Goal: Information Seeking & Learning: Find specific fact

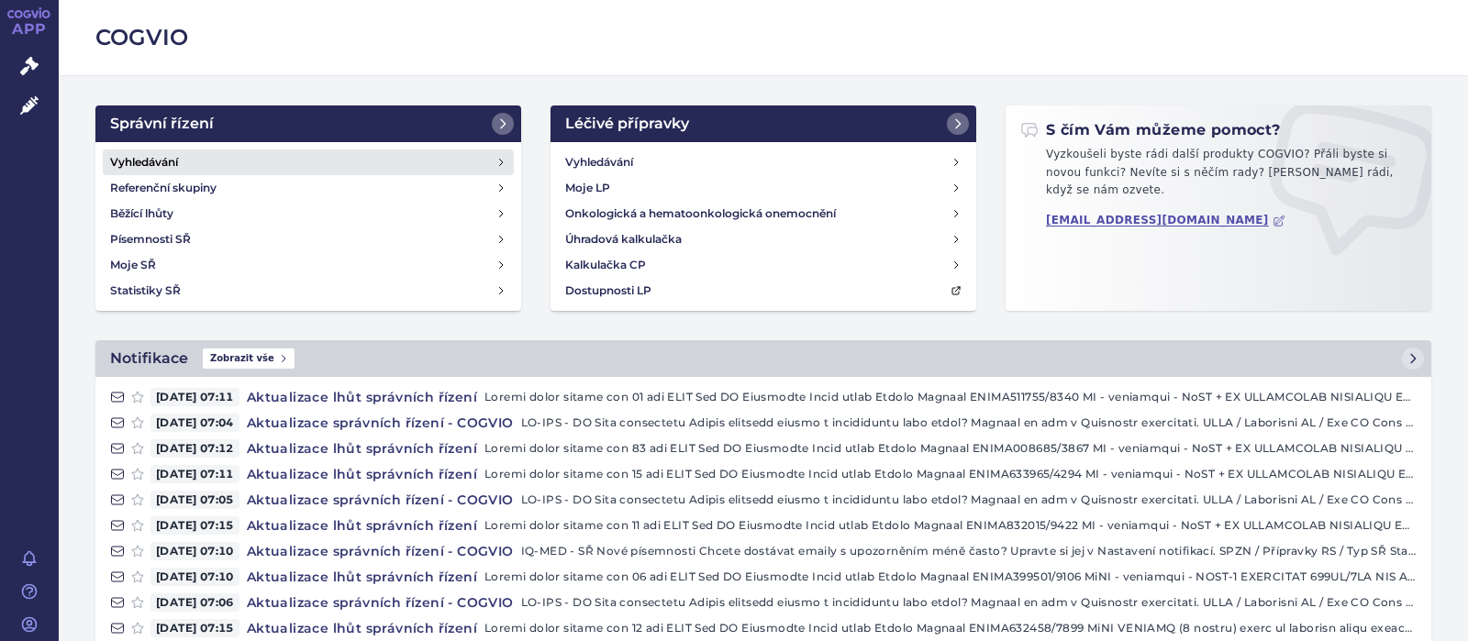
click at [137, 154] on h4 "Vyhledávání" at bounding box center [144, 162] width 68 height 18
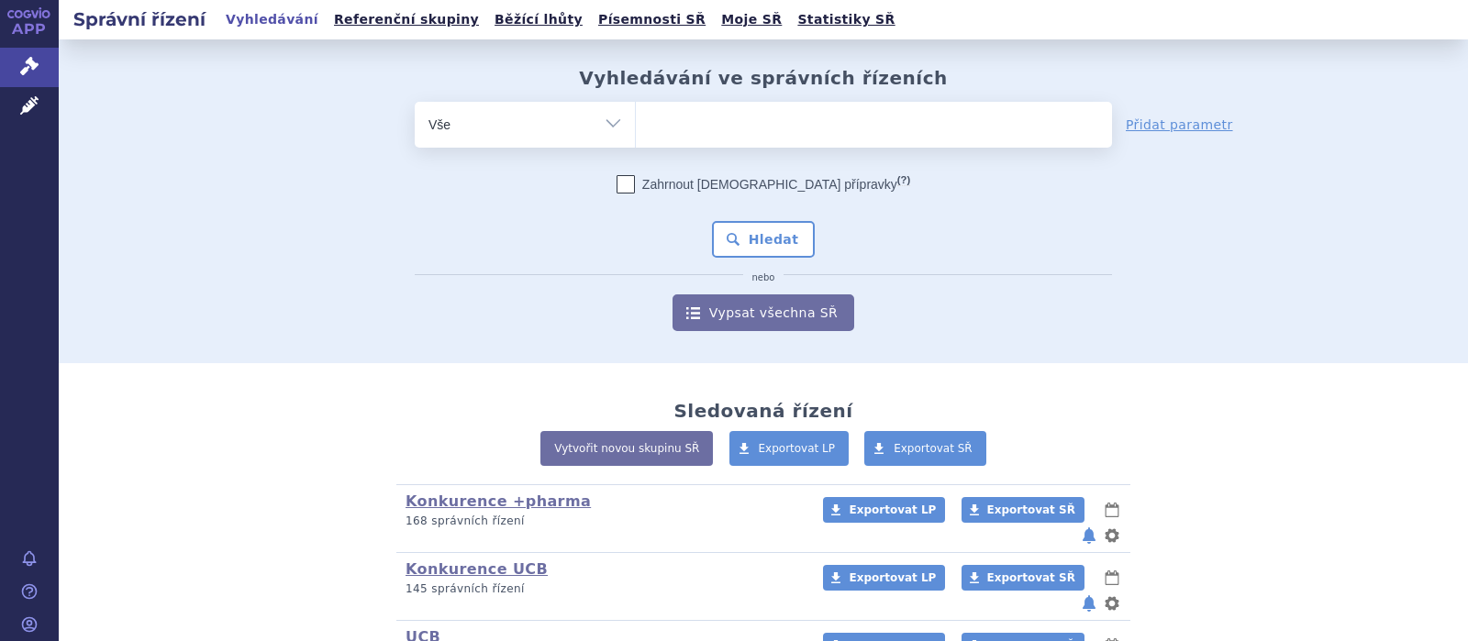
click at [686, 137] on ul at bounding box center [874, 121] width 476 height 39
click at [636, 137] on select at bounding box center [635, 124] width 1 height 46
type input "C"
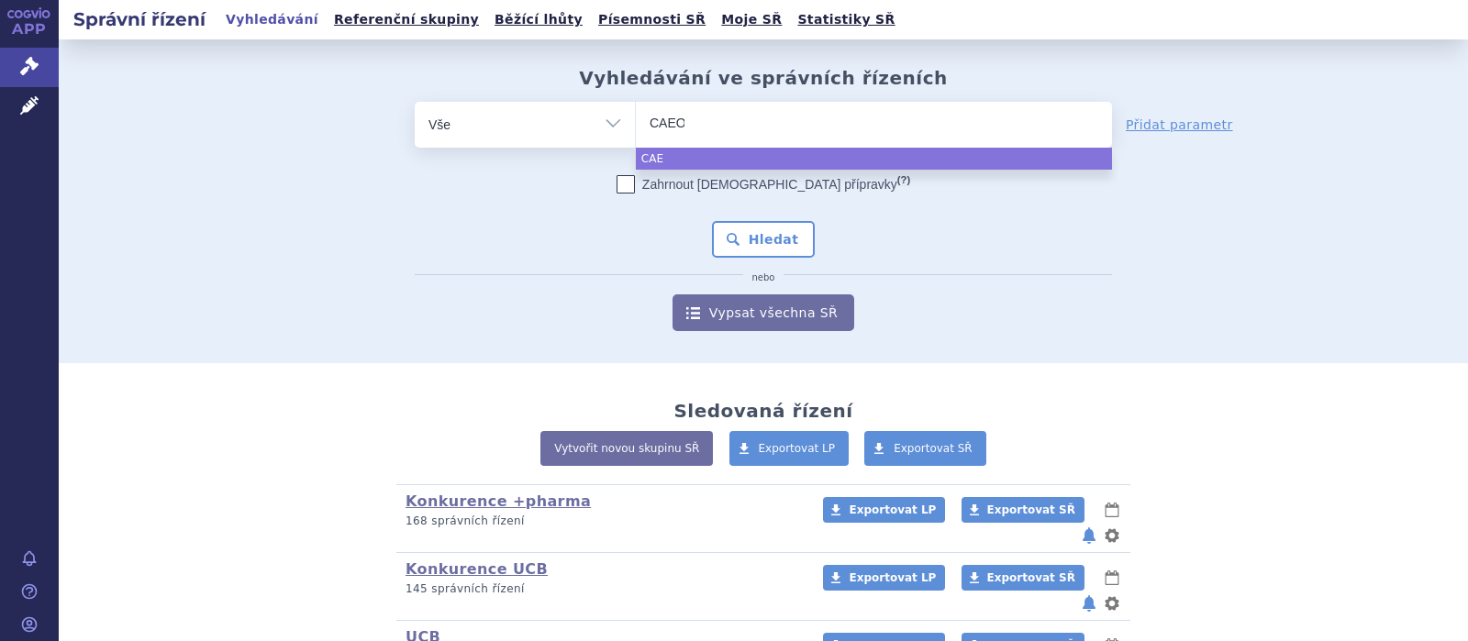
type input "CAEOL"
select select "CAEOL"
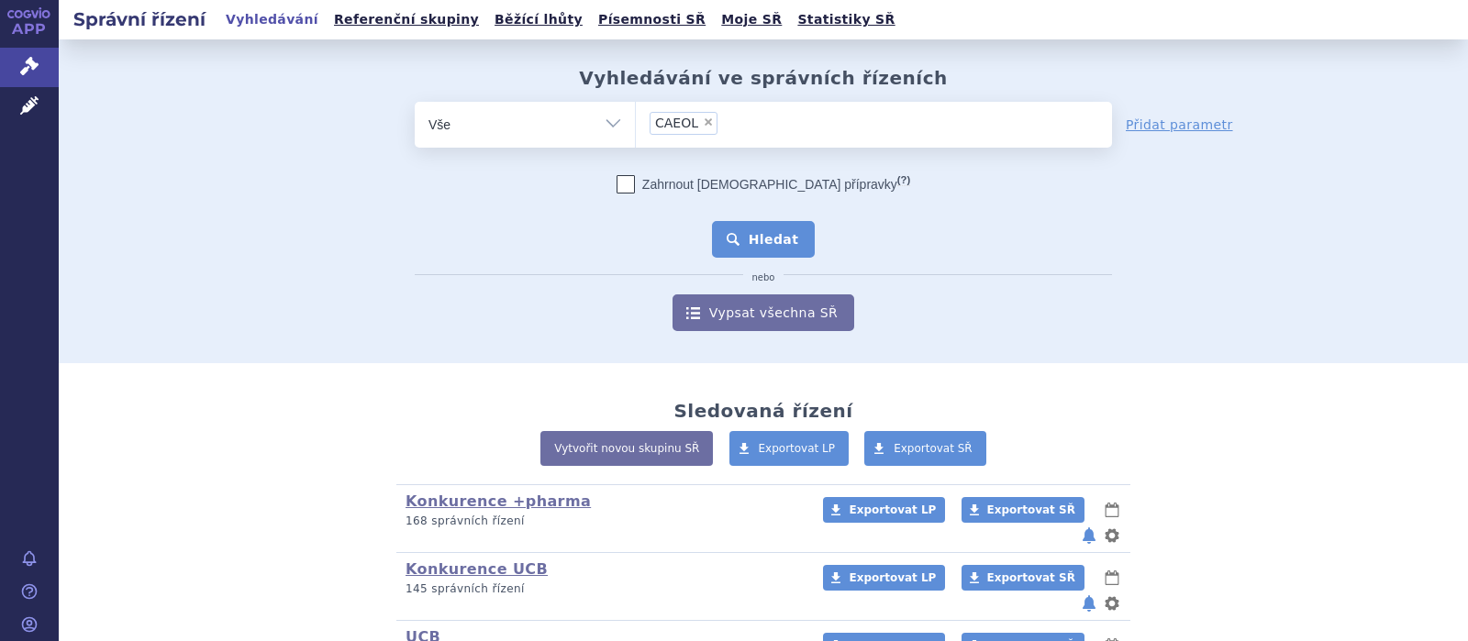
click at [776, 237] on button "Hledat" at bounding box center [764, 239] width 104 height 37
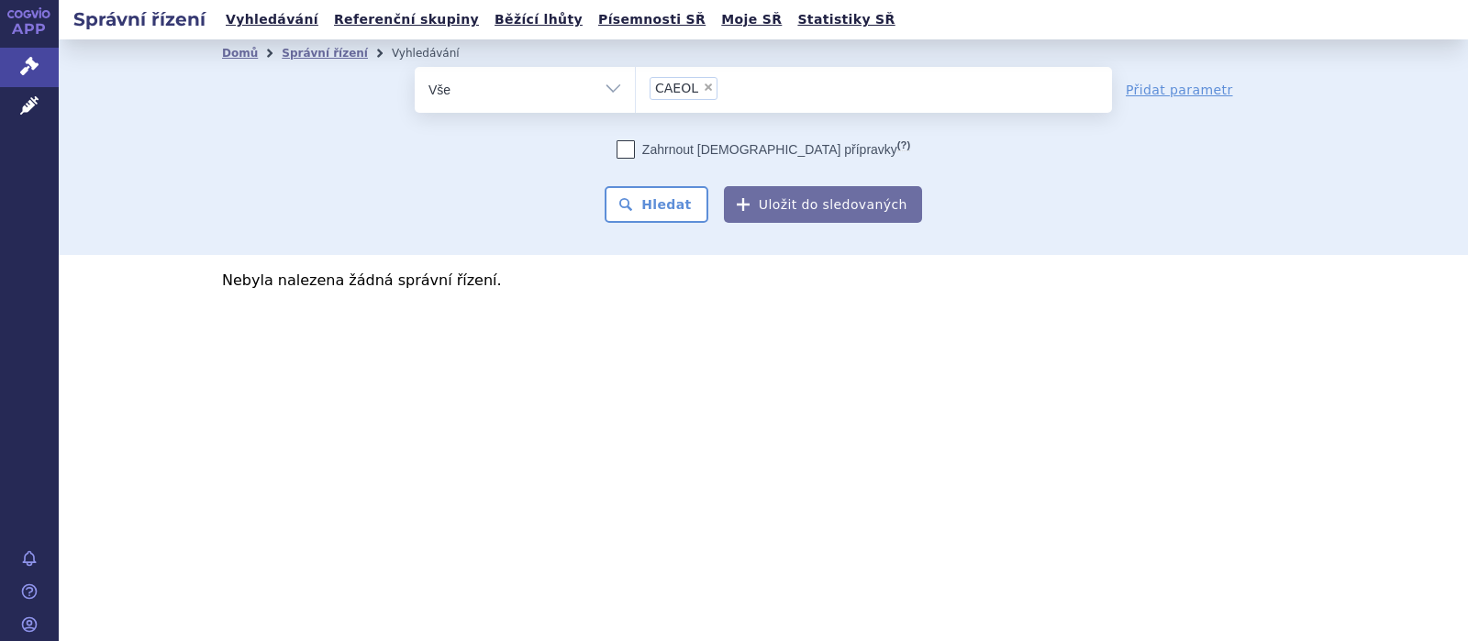
click at [706, 83] on span "×" at bounding box center [708, 87] width 11 height 11
click at [636, 83] on select "CAEOL" at bounding box center [635, 89] width 1 height 46
select select
type input "CA"
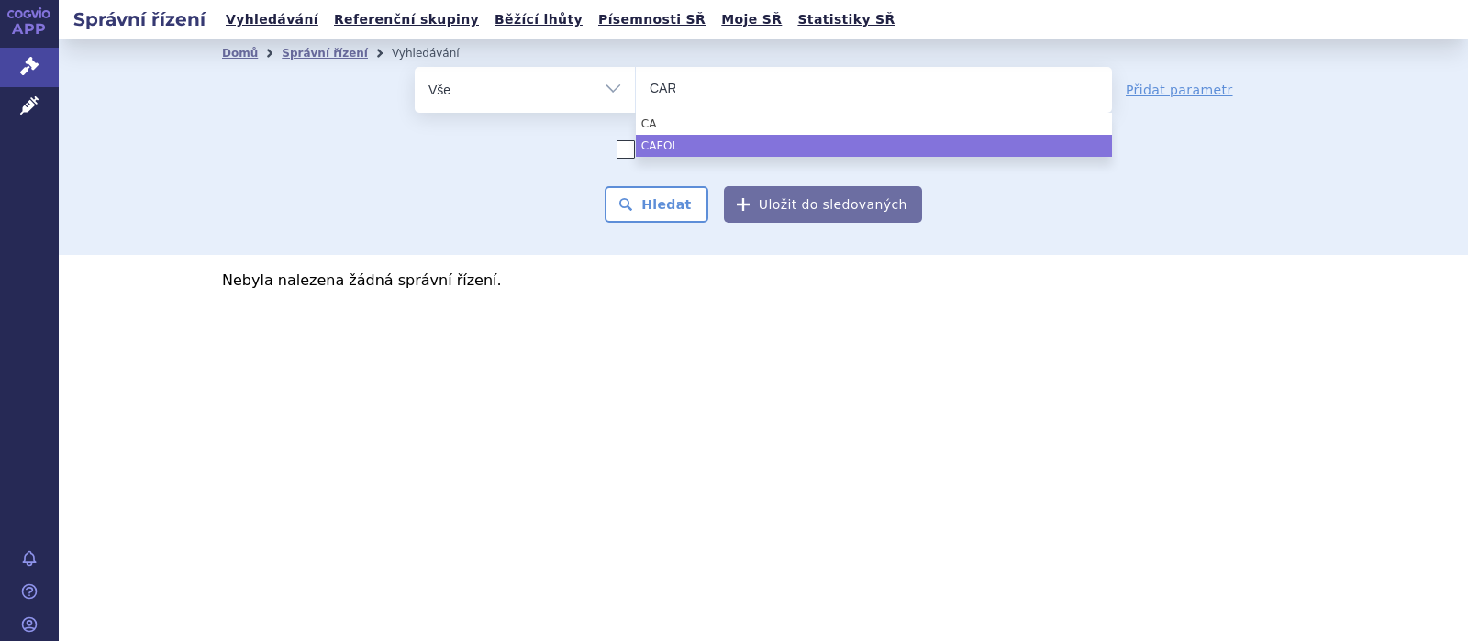
type input "CART"
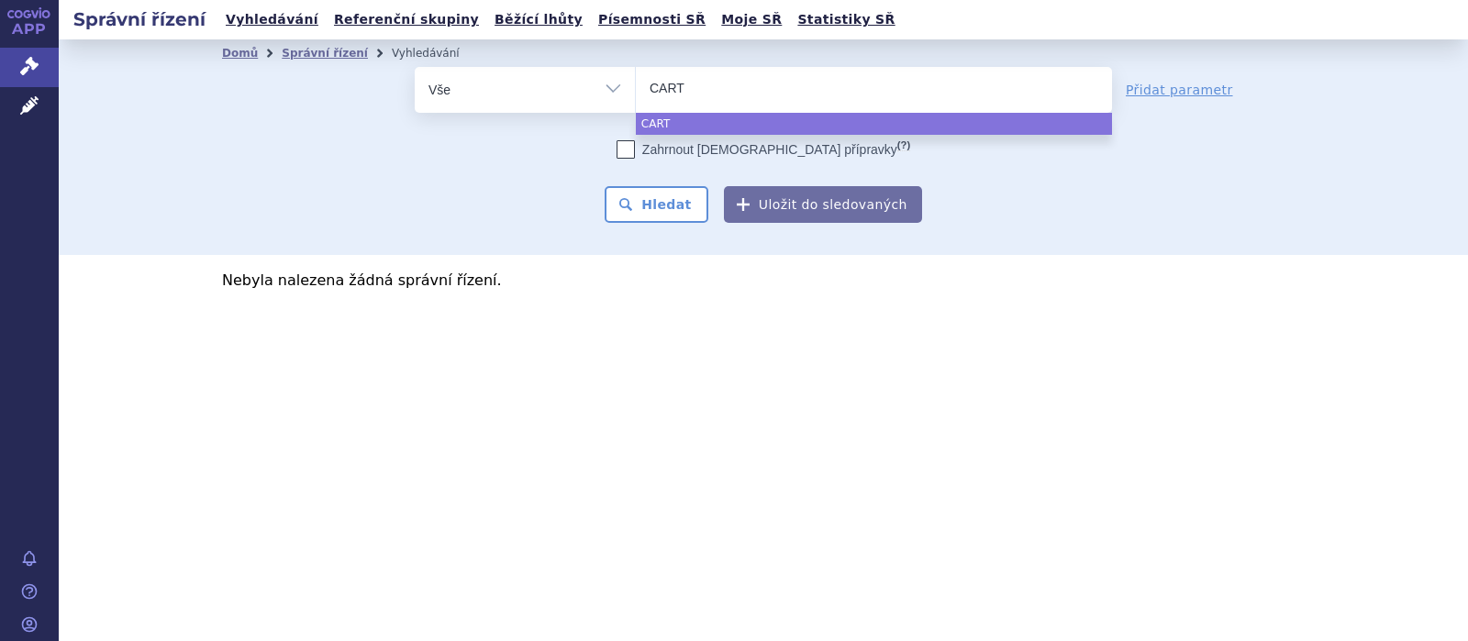
type input "CARTE"
type input "CARTEO"
type input "CARTEOL"
select select "CARTEOL"
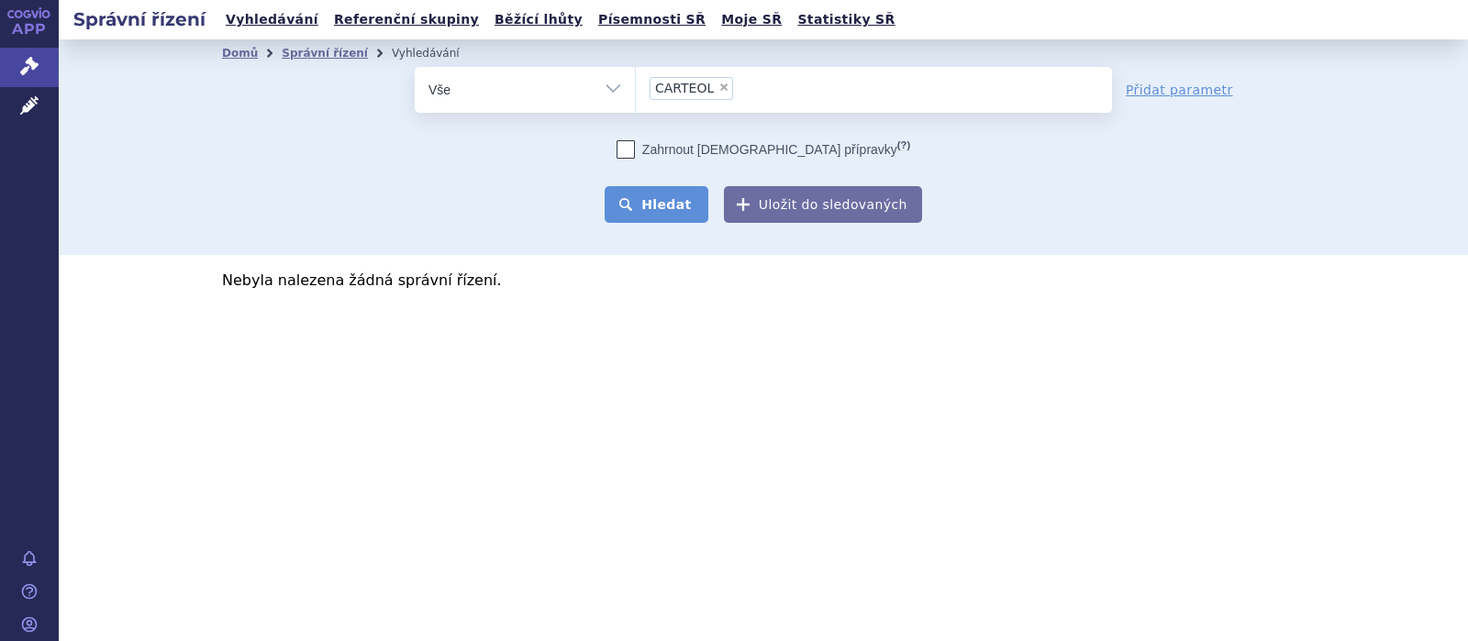
click at [663, 199] on button "Hledat" at bounding box center [657, 204] width 104 height 37
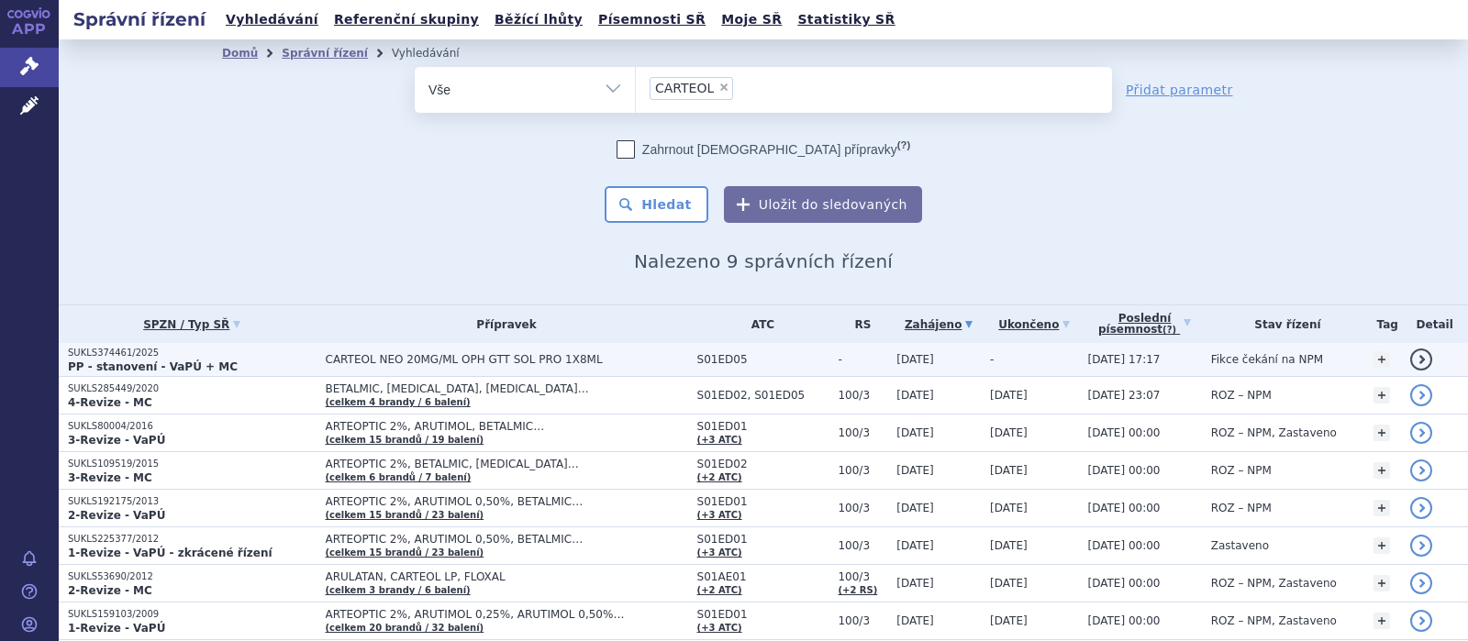
click at [520, 361] on span "CARTEOL NEO 20MG/ML OPH GTT SOL PRO 1X8ML" at bounding box center [507, 359] width 362 height 13
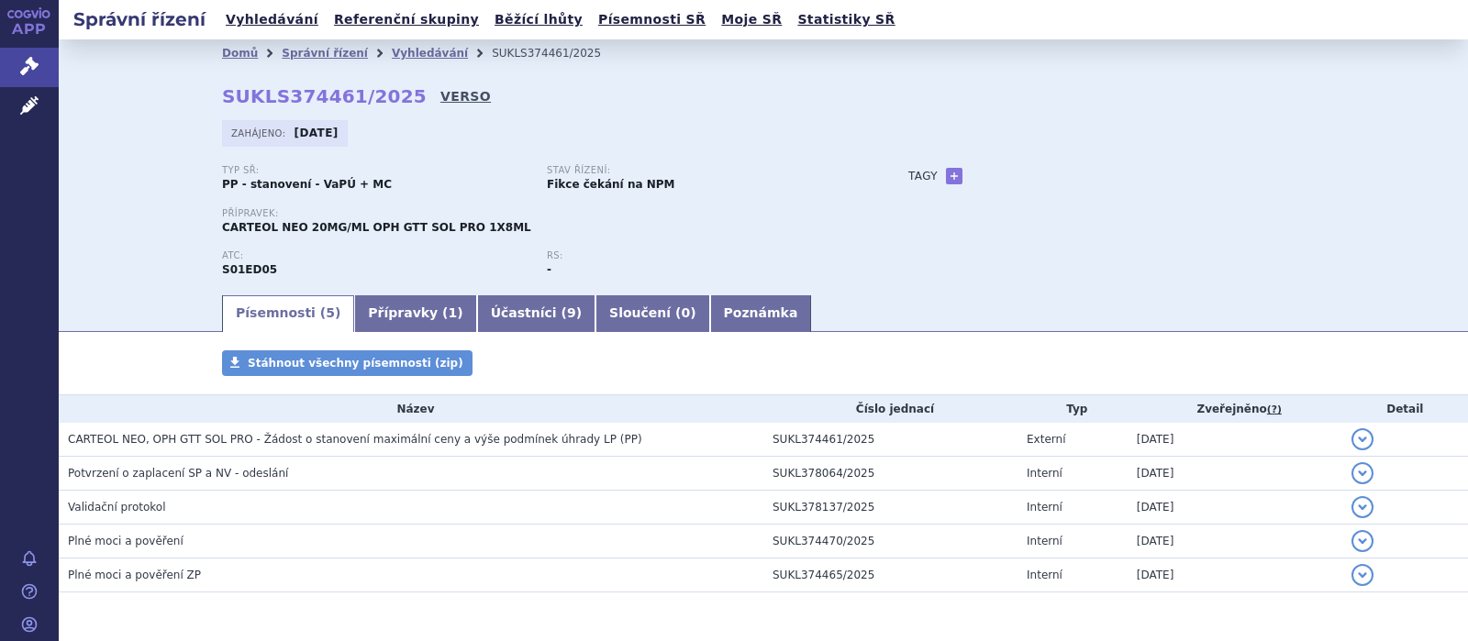
click at [440, 94] on link "VERSO" at bounding box center [465, 96] width 50 height 18
drag, startPoint x: 393, startPoint y: 96, endPoint x: 161, endPoint y: 118, distance: 232.2
click at [161, 118] on div "Domů Správní řízení Vyhledávání SUKLS374461/2025 SUKLS374461/2025 VERSO Zahájen…" at bounding box center [763, 165] width 1409 height 253
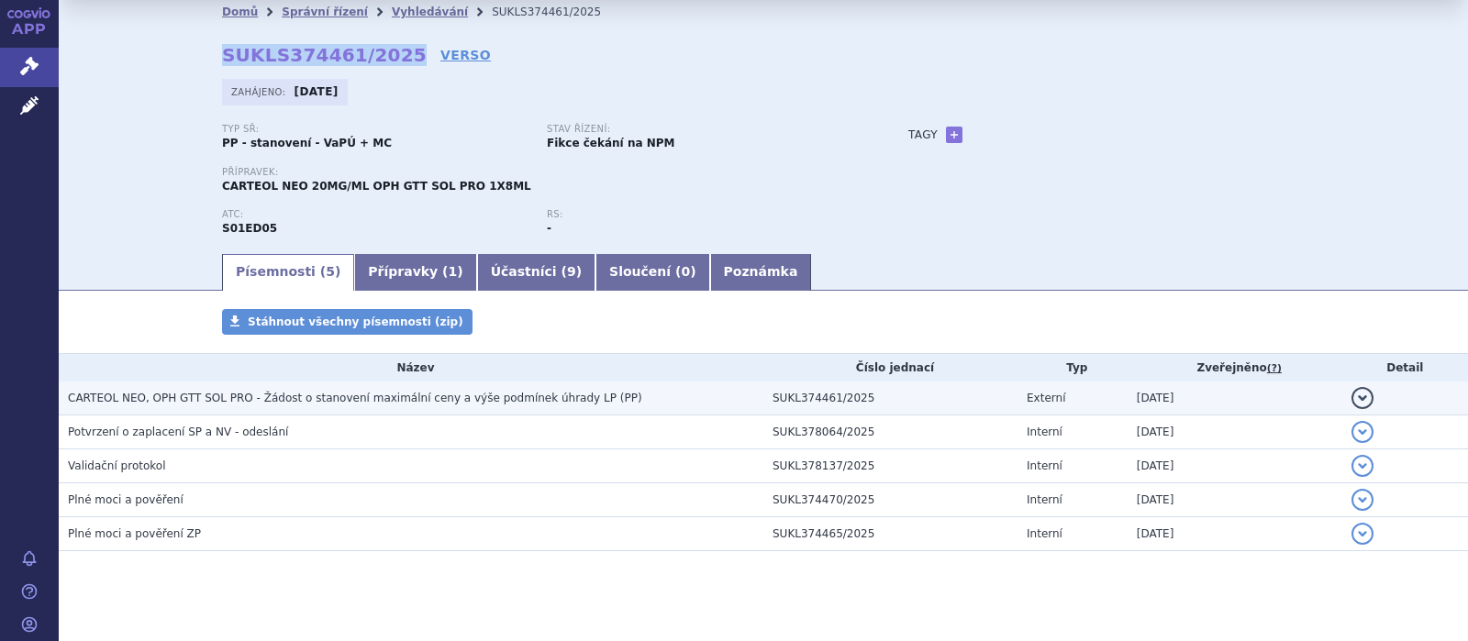
scroll to position [61, 0]
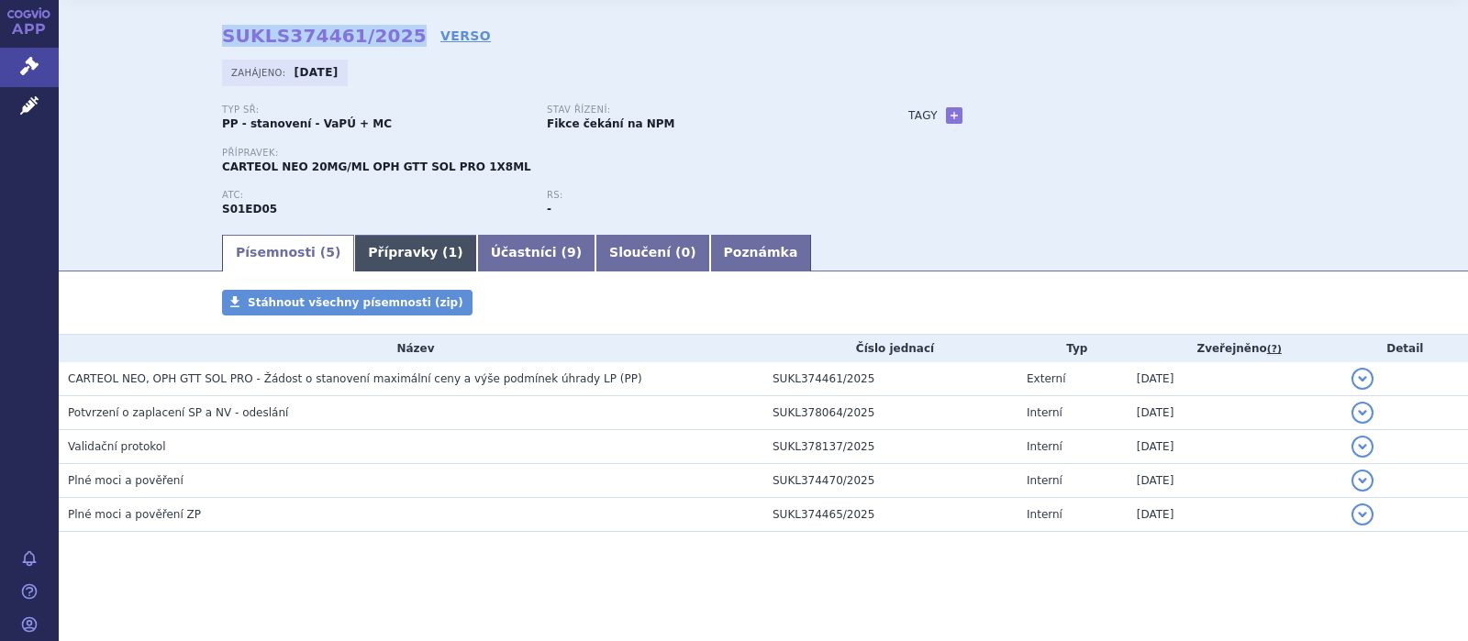
click at [361, 255] on link "Přípravky ( 1 )" at bounding box center [415, 253] width 122 height 37
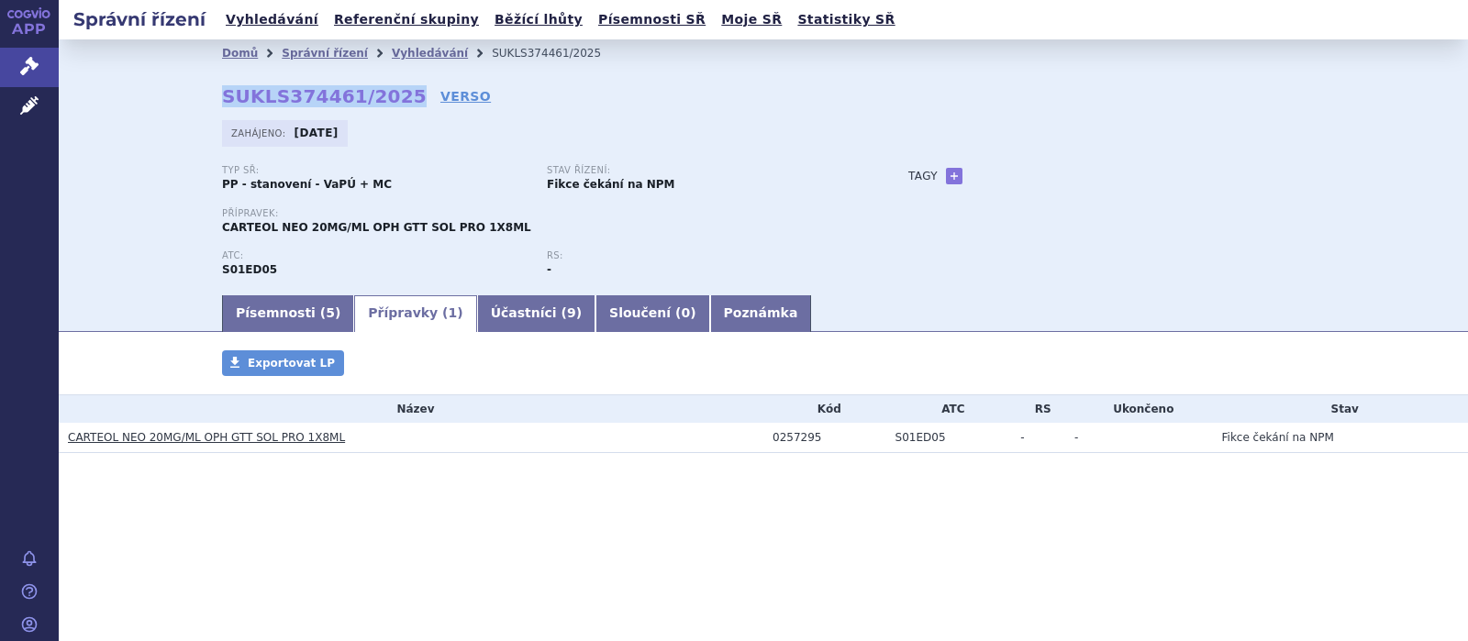
click at [255, 437] on link "CARTEOL NEO 20MG/ML OPH GTT SOL PRO 1X8ML" at bounding box center [206, 437] width 277 height 13
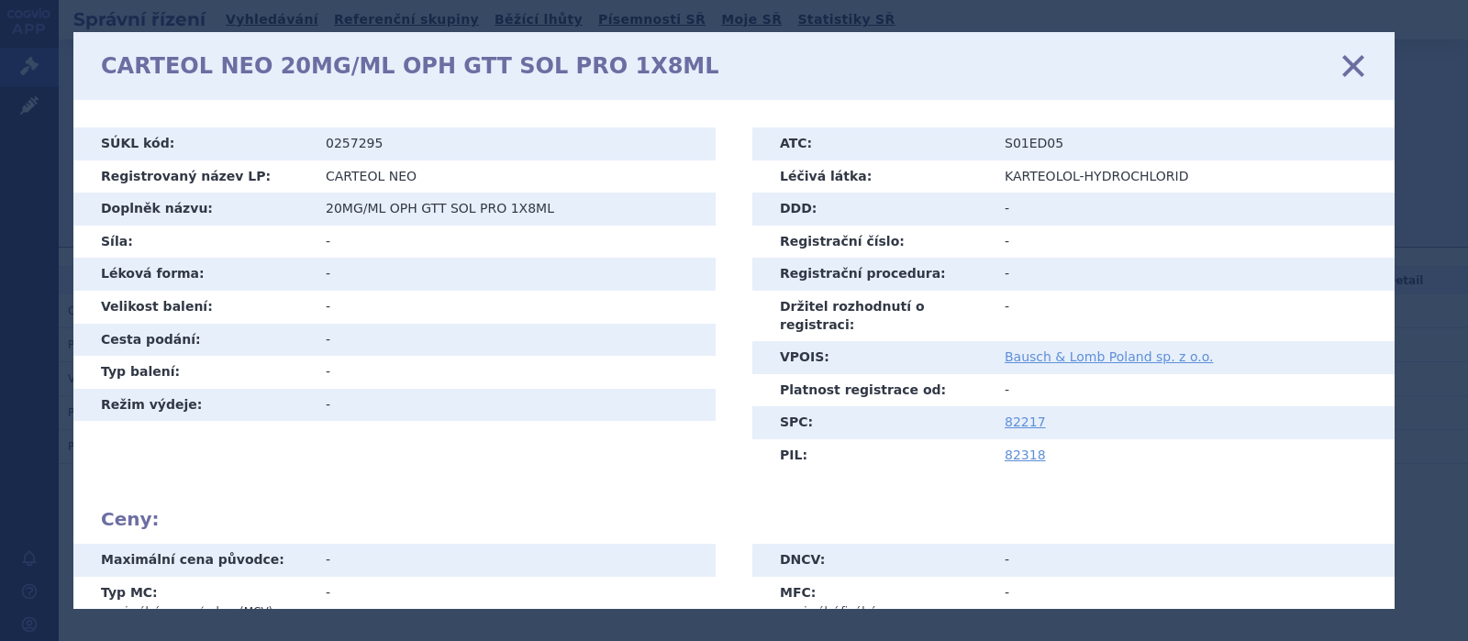
click at [1355, 61] on icon at bounding box center [1353, 66] width 39 height 39
